Goal: Task Accomplishment & Management: Use online tool/utility

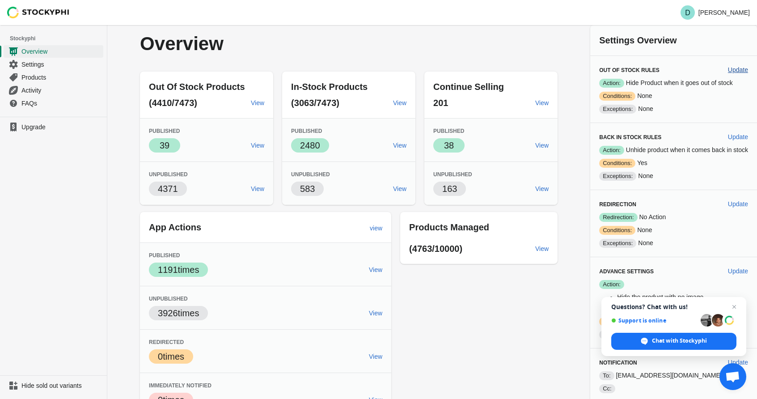
click at [740, 69] on span "Update" at bounding box center [738, 69] width 20 height 7
select select "hours"
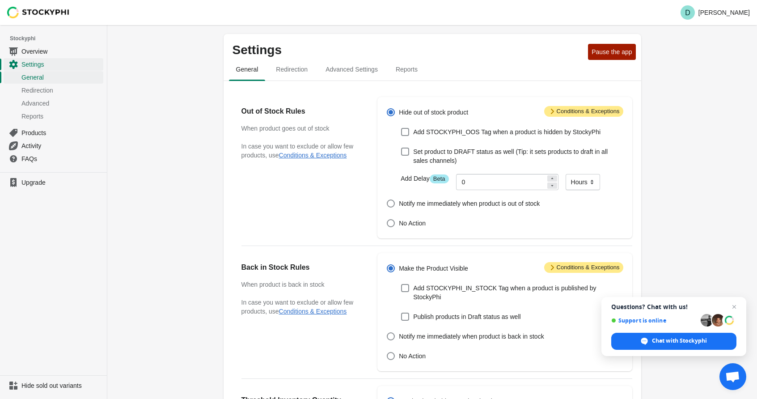
click at [551, 111] on icon at bounding box center [552, 111] width 3 height 5
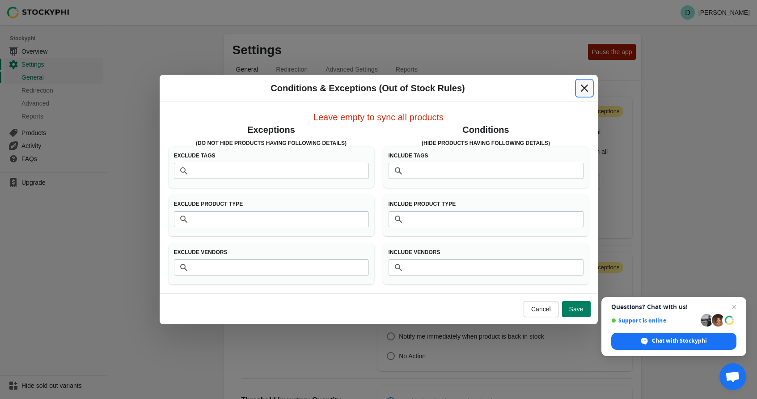
click at [581, 84] on icon "Close" at bounding box center [584, 88] width 9 height 9
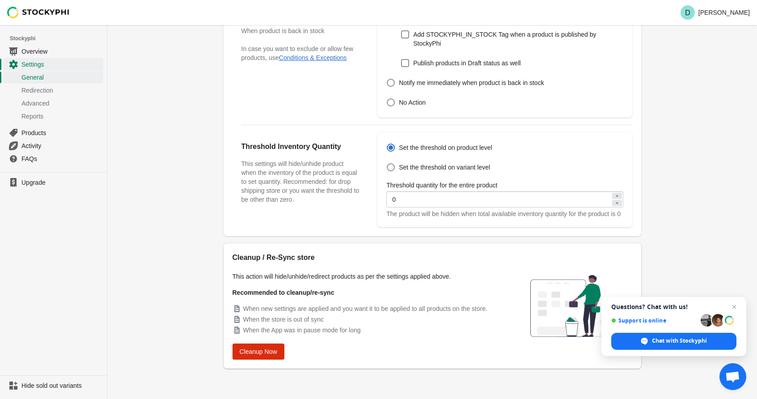
scroll to position [262, 0]
click at [261, 348] on span "Cleanup Now" at bounding box center [259, 351] width 38 height 7
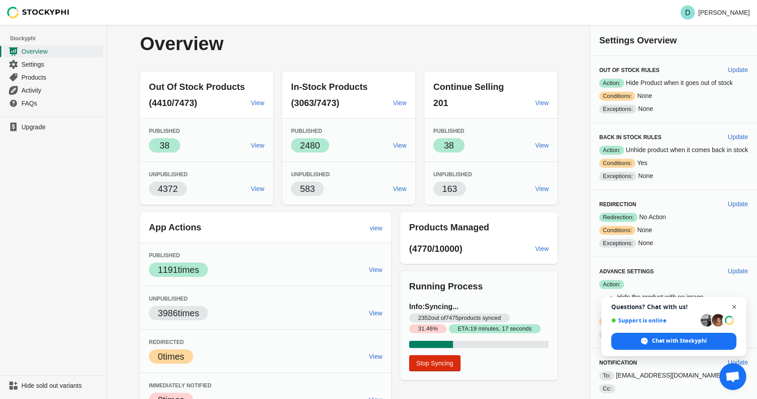
click at [737, 306] on span "Close chat" at bounding box center [733, 306] width 11 height 11
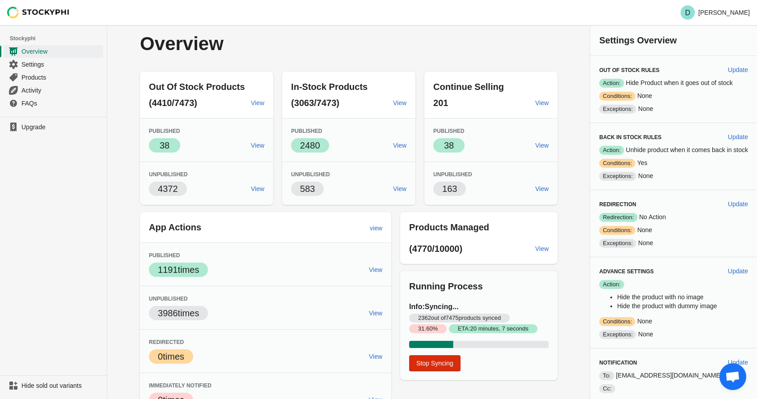
drag, startPoint x: 37, startPoint y: 54, endPoint x: 259, endPoint y: 2, distance: 227.8
click at [38, 54] on span "Overview" at bounding box center [61, 51] width 80 height 9
